Goal: Task Accomplishment & Management: Manage account settings

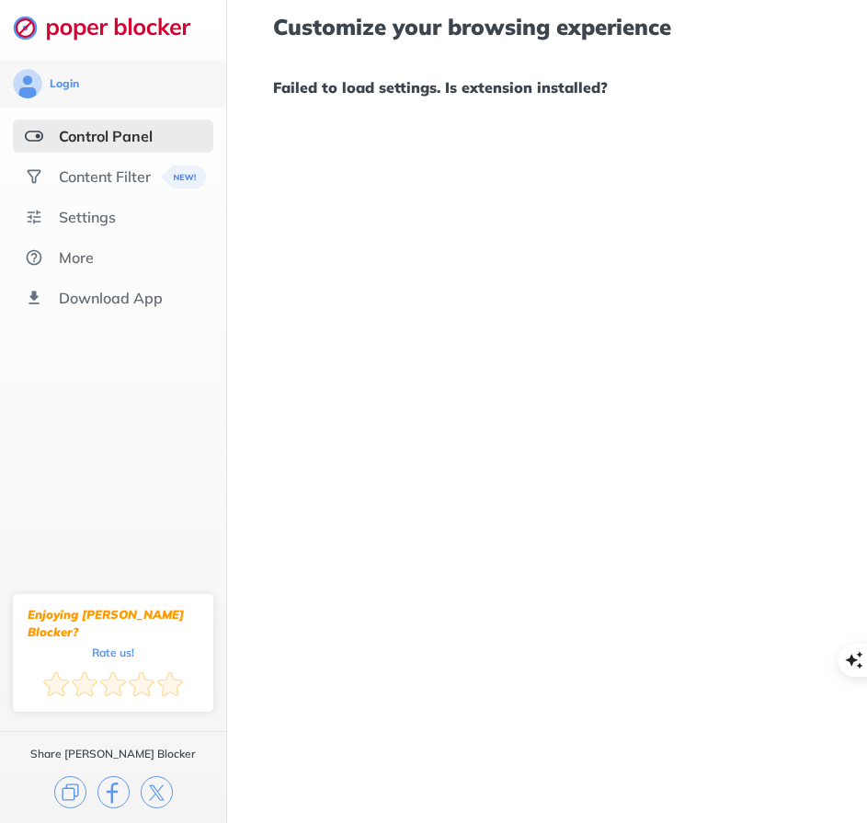
click at [138, 193] on ul "Control Panel Content Filter Settings More Download App" at bounding box center [113, 216] width 226 height 195
click at [140, 188] on div "Content Filter" at bounding box center [113, 176] width 200 height 33
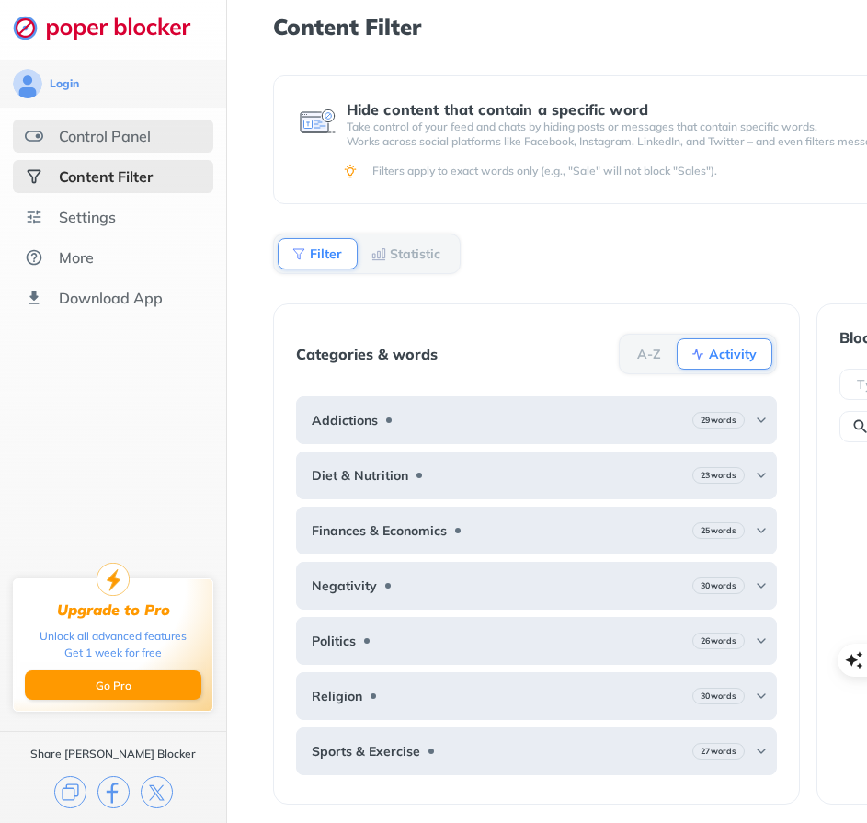
click at [46, 130] on div "Control Panel" at bounding box center [113, 135] width 200 height 33
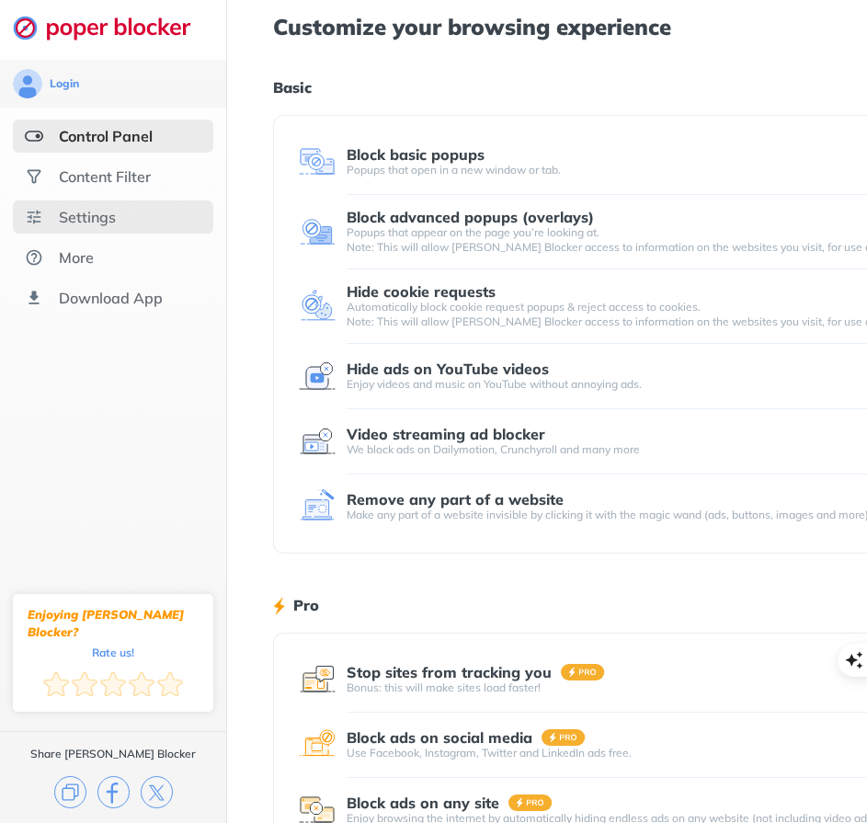
click at [116, 228] on div "Settings" at bounding box center [113, 216] width 200 height 33
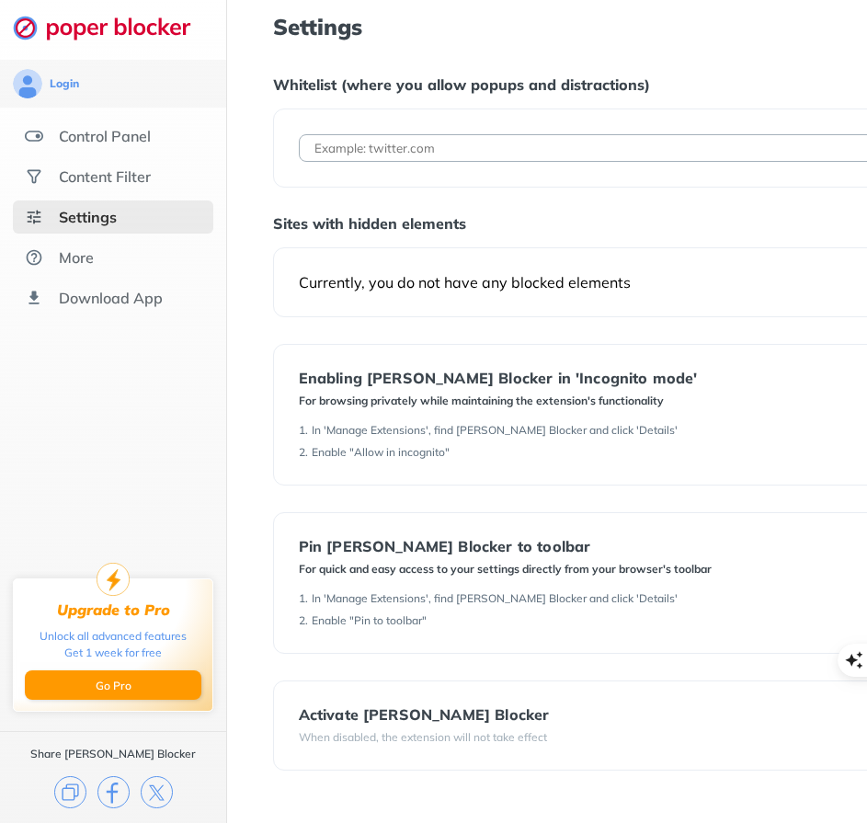
click at [561, 163] on div "Add URL" at bounding box center [683, 147] width 820 height 79
click at [559, 153] on input at bounding box center [596, 148] width 594 height 28
type input "[DOMAIN_NAME]"
